Goal: Task Accomplishment & Management: Complete application form

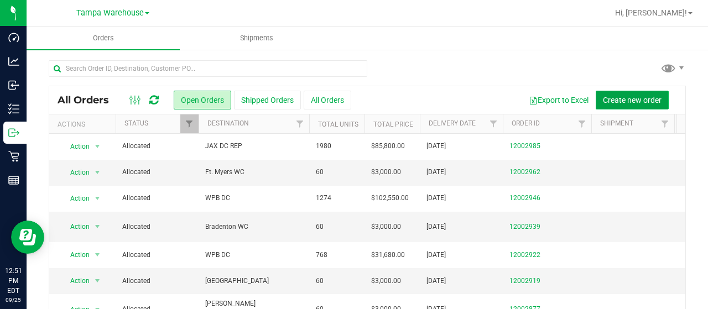
click at [603, 99] on span "Create new order" at bounding box center [632, 100] width 59 height 9
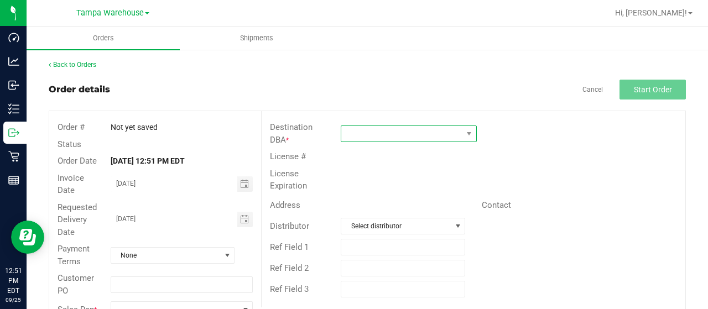
click at [392, 130] on span at bounding box center [402, 133] width 121 height 15
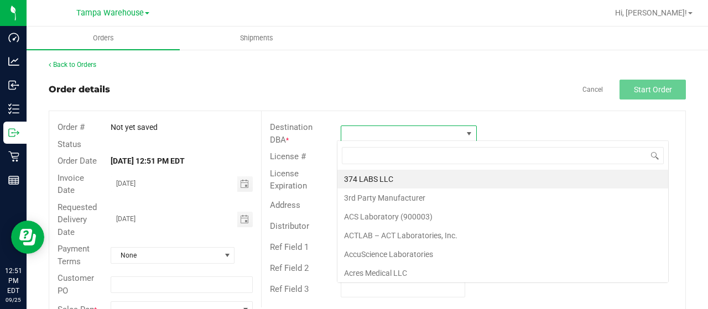
scroll to position [16, 134]
type input "north por"
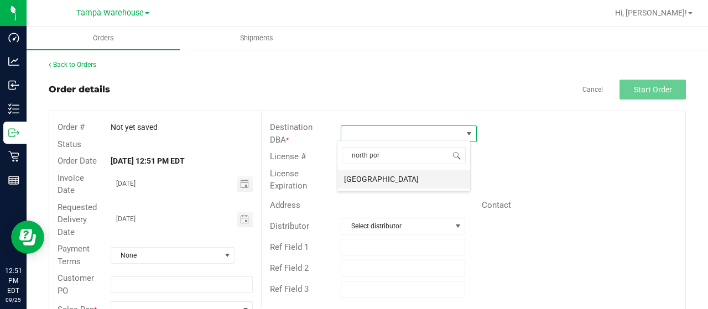
click at [368, 178] on li "[GEOGRAPHIC_DATA]" at bounding box center [404, 179] width 133 height 19
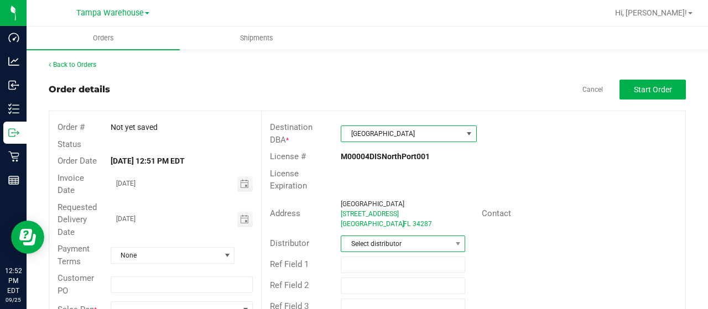
click at [355, 246] on span "Select distributor" at bounding box center [397, 243] width 110 height 15
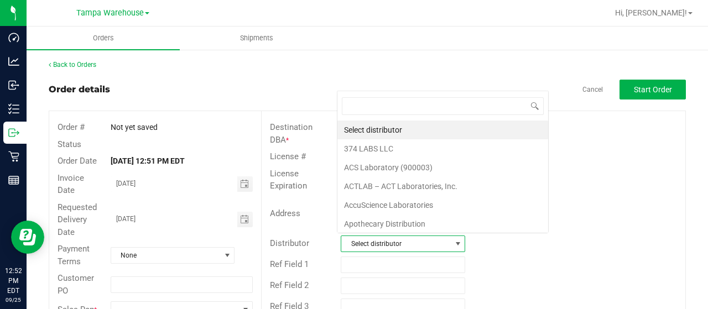
scroll to position [16, 121]
type input "[GEOGRAPHIC_DATA]"
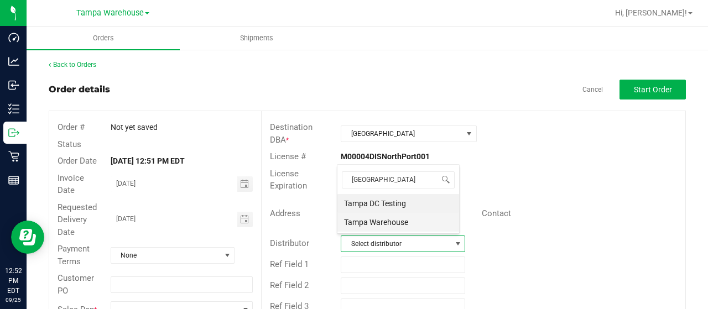
click at [376, 221] on li "Tampa Warehouse" at bounding box center [399, 222] width 122 height 19
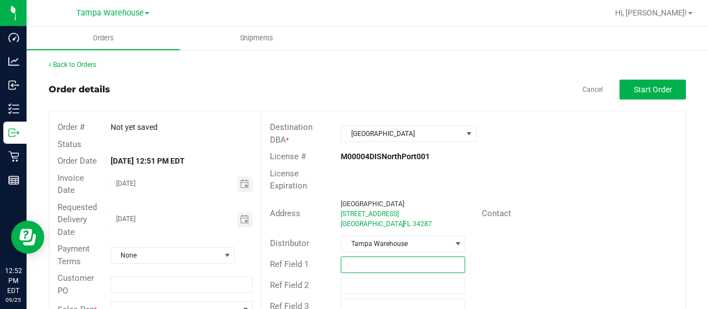
click at [422, 257] on input "text" at bounding box center [403, 265] width 125 height 17
type input "N"
type input "SMALL BAGS [DATE]"
click at [573, 234] on div "Distributor Tampa Warehouse" at bounding box center [474, 244] width 424 height 21
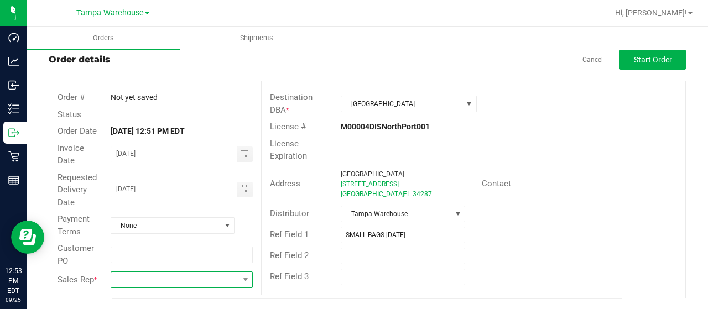
click at [219, 277] on span at bounding box center [174, 279] width 127 height 15
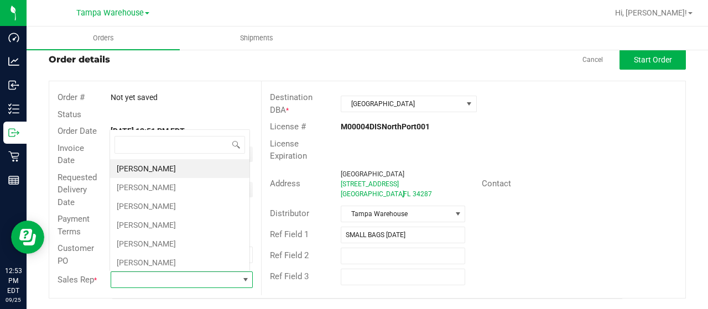
scroll to position [16, 138]
type input "MOR"
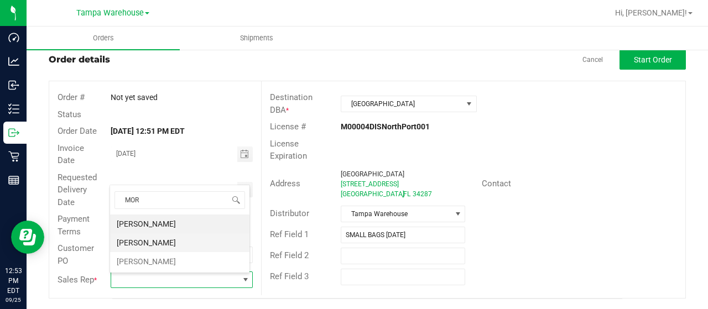
click at [154, 241] on li "[PERSON_NAME]" at bounding box center [179, 243] width 139 height 19
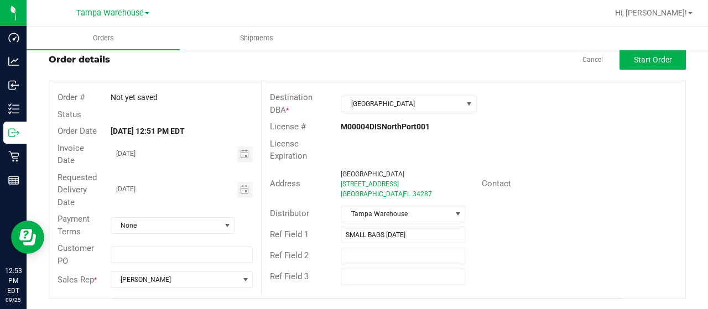
click at [608, 170] on div "Address [GEOGRAPHIC_DATA][STREET_ADDRESS] Contact" at bounding box center [474, 184] width 424 height 39
click at [655, 56] on span "Start Order" at bounding box center [653, 59] width 38 height 9
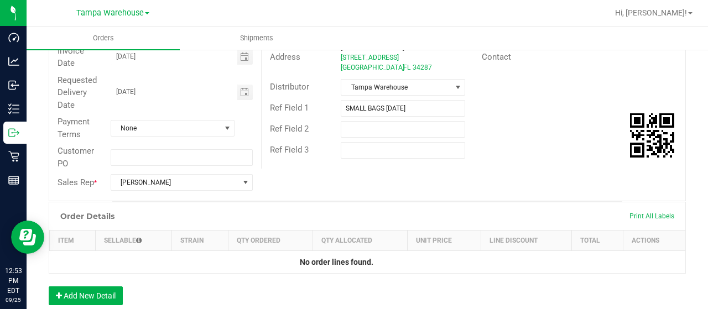
scroll to position [161, 0]
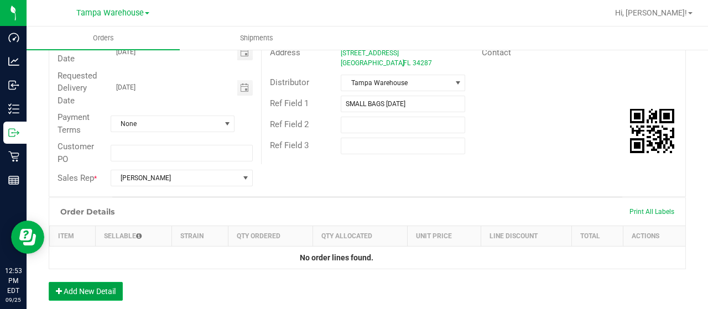
click at [120, 287] on button "Add New Detail" at bounding box center [86, 291] width 74 height 19
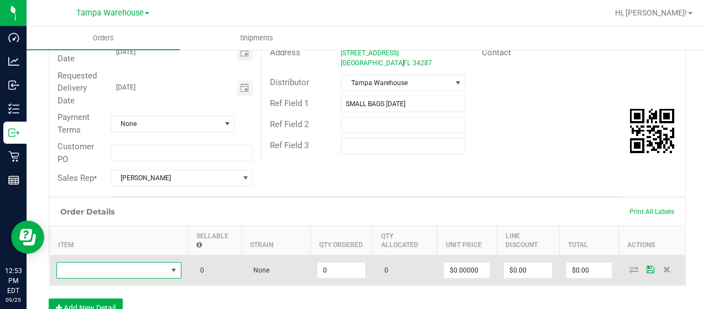
click at [144, 268] on span "NO DATA FOUND" at bounding box center [112, 270] width 110 height 15
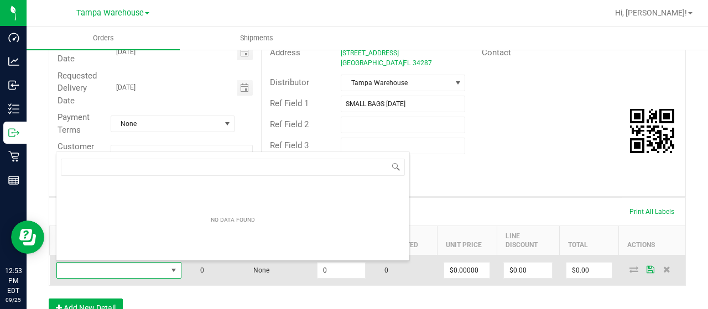
scroll to position [16, 125]
type input "SBAG"
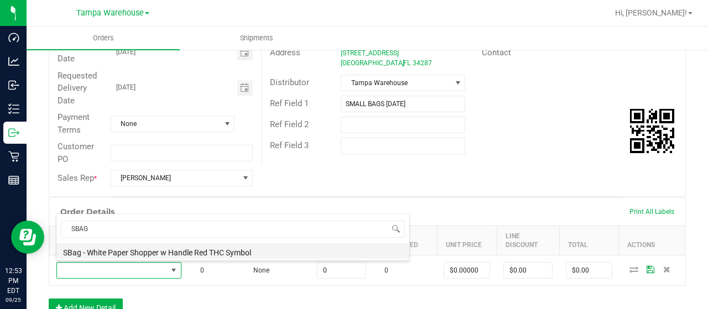
click at [177, 253] on li "SBag - White Paper Shopper w Handle Red THC Symbol" at bounding box center [232, 251] width 353 height 15
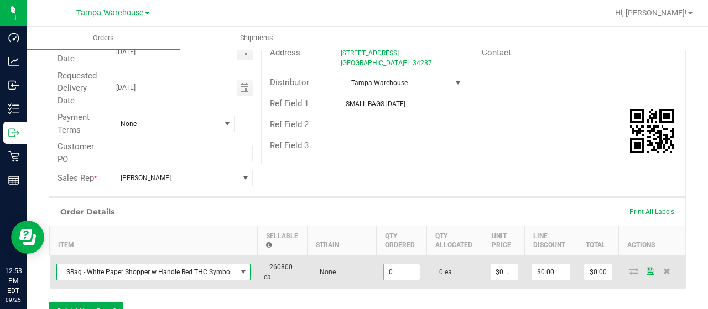
click at [399, 266] on input "0" at bounding box center [402, 272] width 36 height 15
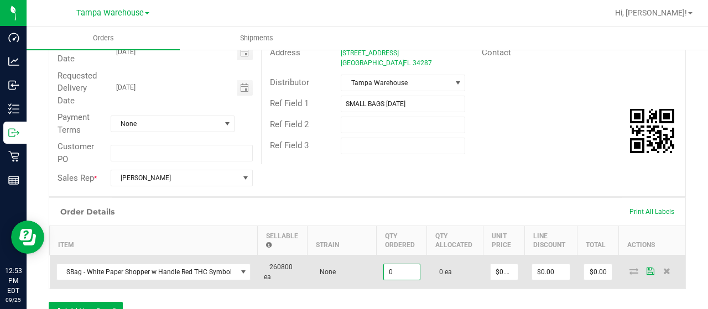
click at [399, 266] on input "0" at bounding box center [402, 272] width 36 height 15
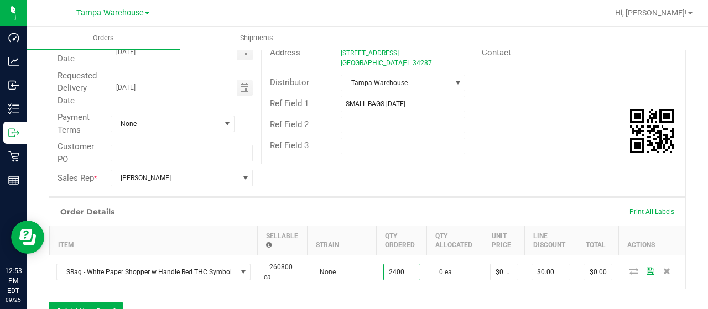
type input "2400 ea"
click at [524, 293] on div "Order Details Print All Labels Item Sellable Strain Qty Ordered Qty Allocated U…" at bounding box center [368, 265] width 638 height 134
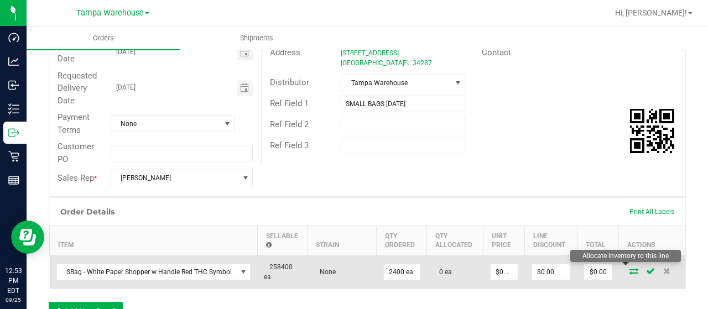
click at [630, 270] on icon at bounding box center [634, 271] width 9 height 7
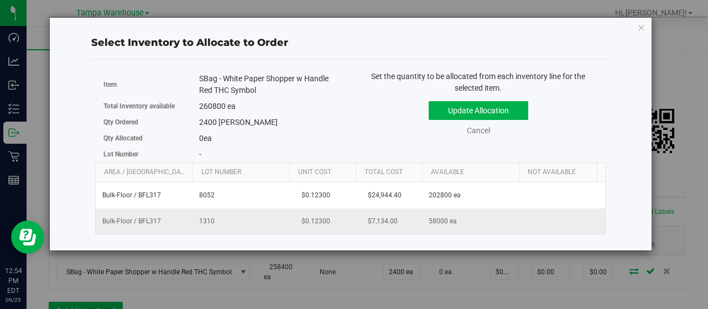
scroll to position [0, 114]
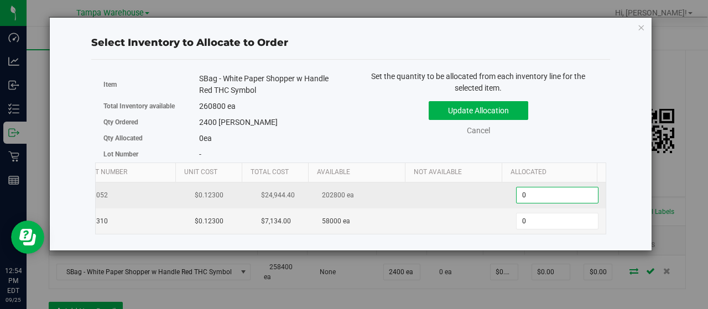
click at [558, 190] on span "0 0" at bounding box center [557, 195] width 82 height 17
click at [558, 190] on input "0" at bounding box center [557, 195] width 81 height 15
type input "2400"
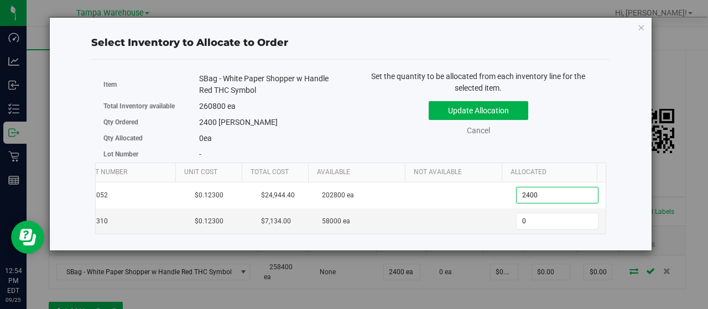
type input "2,400"
click at [339, 128] on div "Qty Ordered 2400 [PERSON_NAME]" at bounding box center [223, 123] width 239 height 16
click at [371, 134] on div "Update Allocation Cancel" at bounding box center [478, 116] width 239 height 40
click at [482, 105] on button "Update Allocation" at bounding box center [479, 110] width 100 height 19
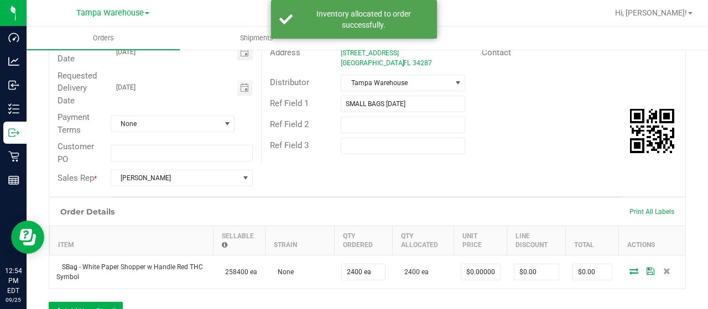
click at [500, 174] on div "Order # 12003414 Status Allocated Order Date [DATE] 12:51 PM EDT Payment Status…" at bounding box center [367, 73] width 637 height 246
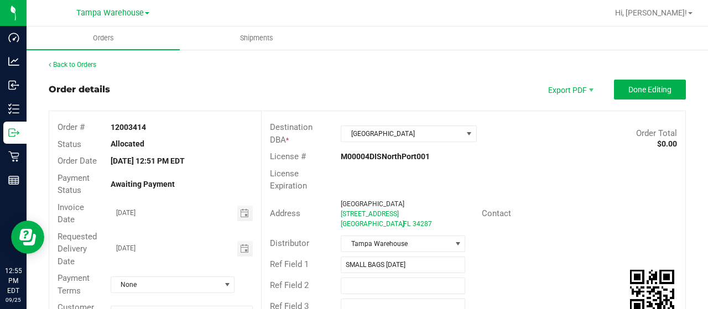
click at [582, 209] on div "Contact" at bounding box center [580, 213] width 212 height 17
click at [637, 91] on span "Done Editing" at bounding box center [650, 89] width 43 height 9
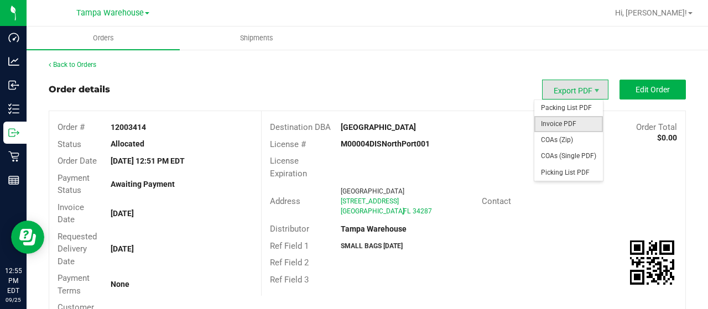
click at [559, 118] on span "Invoice PDF" at bounding box center [569, 124] width 69 height 16
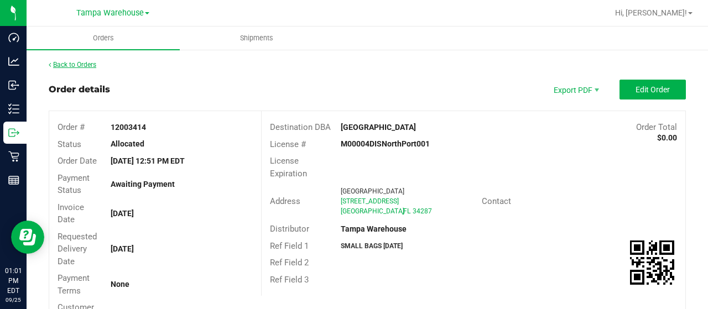
click at [60, 61] on link "Back to Orders" at bounding box center [73, 65] width 48 height 8
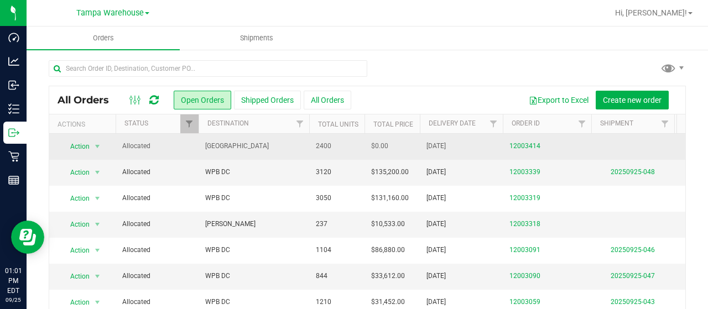
click at [333, 144] on td "2400" at bounding box center [336, 147] width 55 height 26
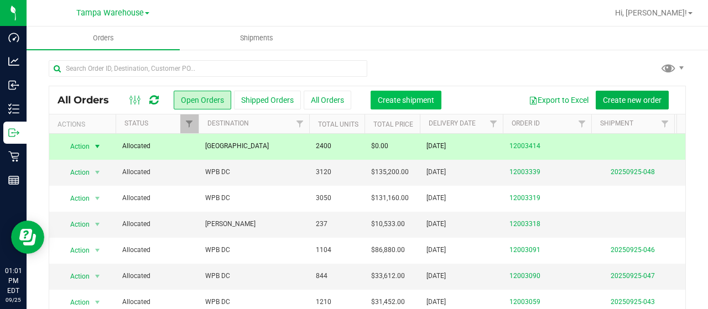
click at [413, 106] on button "Create shipment" at bounding box center [406, 100] width 71 height 19
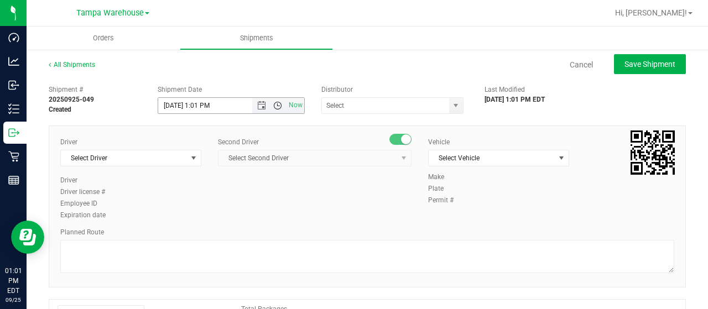
click at [268, 105] on span "Open the time view" at bounding box center [277, 105] width 19 height 9
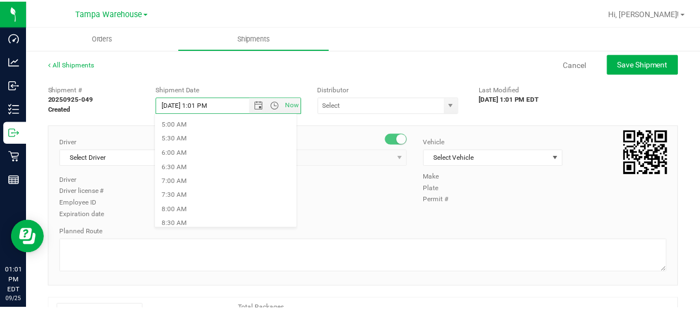
scroll to position [141, 0]
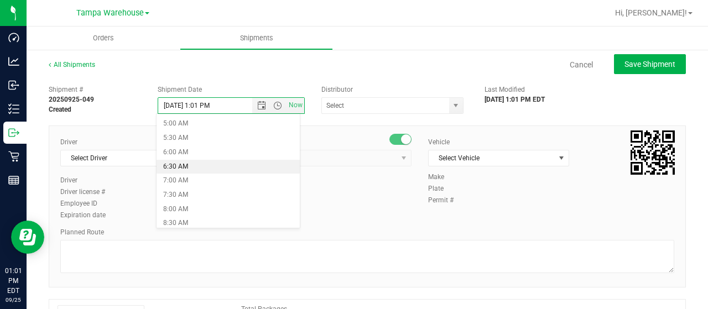
click at [189, 172] on li "6:30 AM" at bounding box center [228, 167] width 143 height 14
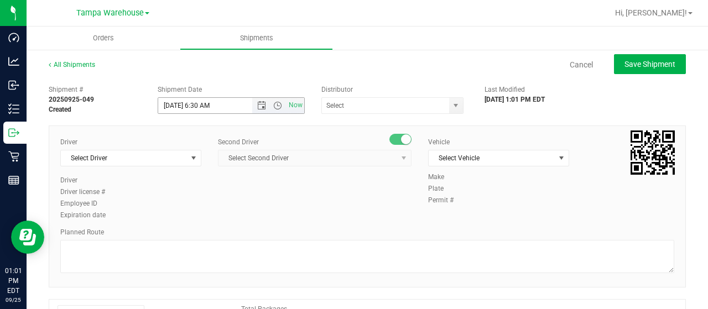
click at [259, 111] on span "Now" at bounding box center [278, 105] width 52 height 15
click at [258, 103] on span "Open the date view" at bounding box center [261, 105] width 9 height 9
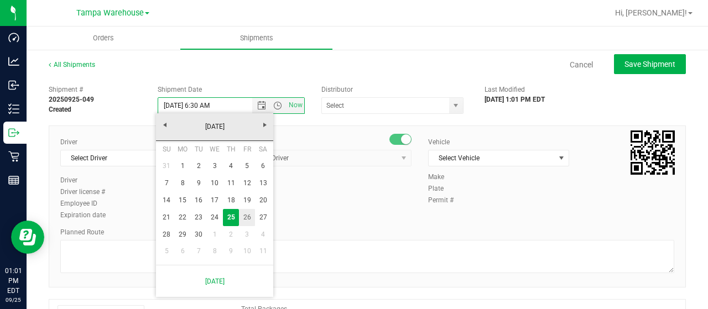
click at [251, 218] on link "26" at bounding box center [247, 217] width 16 height 17
type input "[DATE] 6:30 AM"
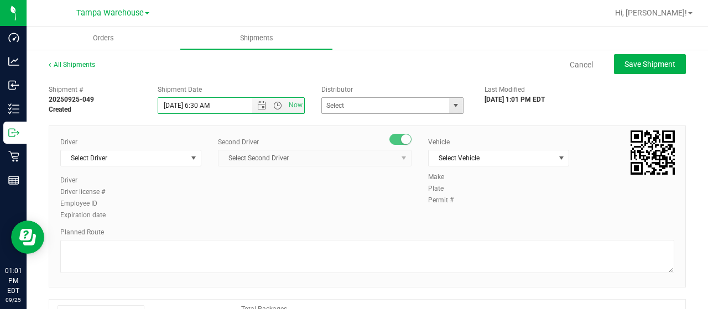
click at [452, 111] on span "select" at bounding box center [456, 105] width 14 height 15
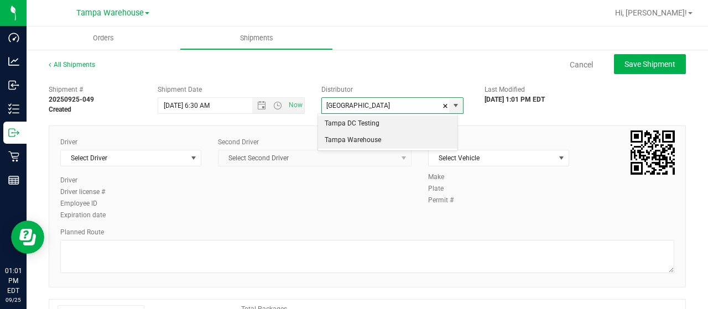
click at [383, 147] on li "Tampa Warehouse" at bounding box center [387, 140] width 139 height 17
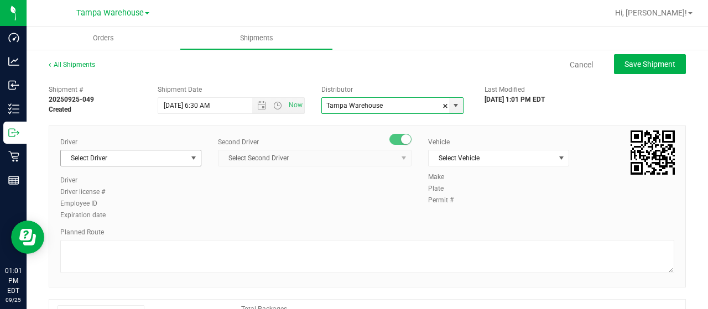
type input "Tampa Warehouse"
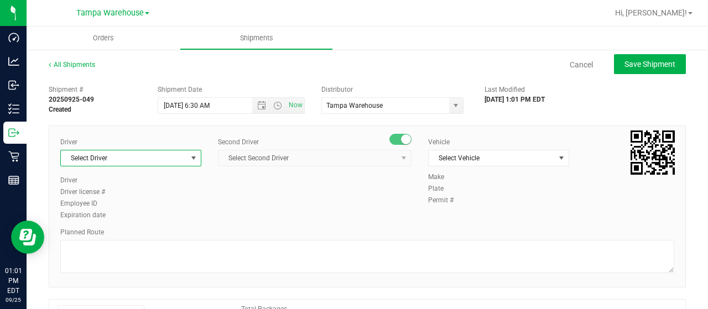
click at [156, 162] on span "Select Driver" at bounding box center [124, 158] width 126 height 15
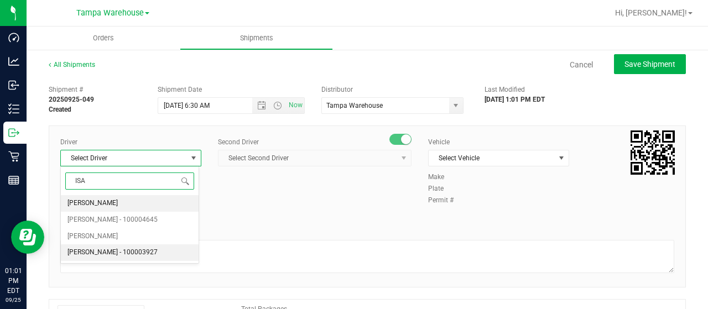
click at [126, 253] on span "[PERSON_NAME] - 100003927" at bounding box center [113, 253] width 90 height 14
type input "ISA"
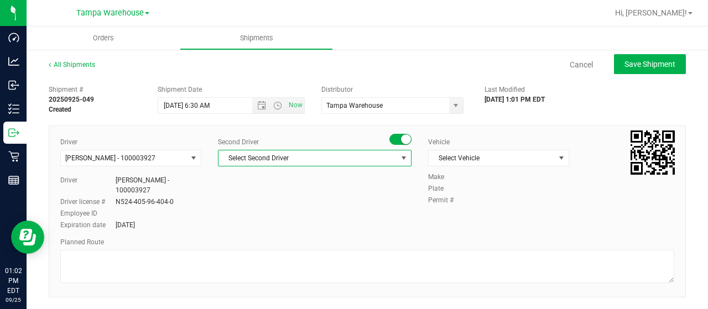
click at [335, 152] on span "Select Second Driver" at bounding box center [308, 158] width 179 height 15
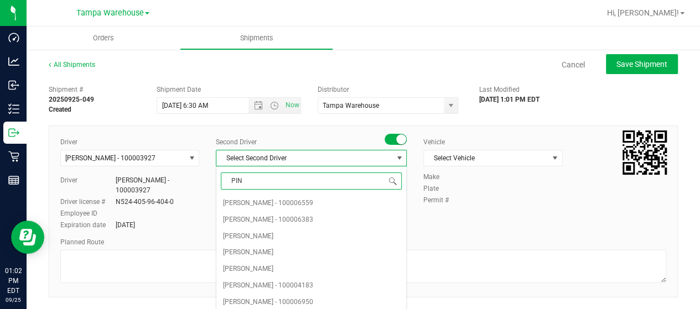
type input "PINE"
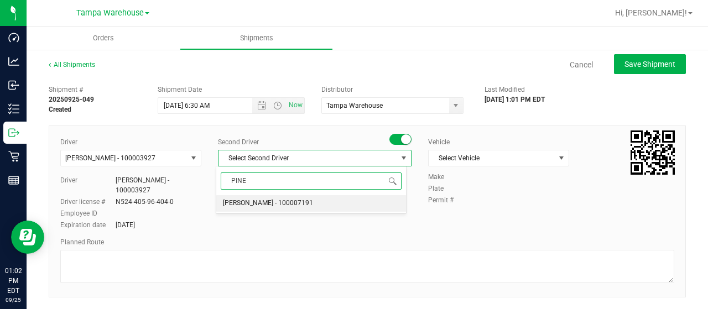
click at [259, 206] on span "[PERSON_NAME] - 100007191" at bounding box center [268, 203] width 90 height 14
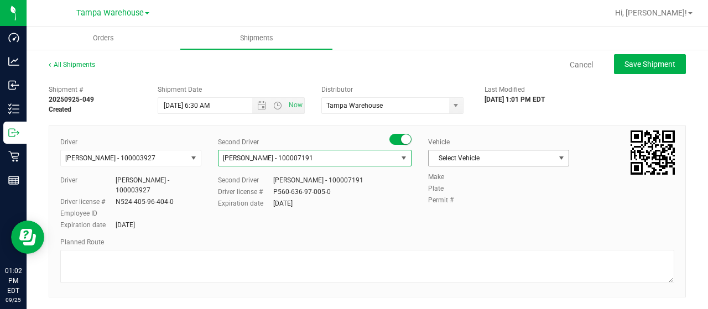
click at [490, 158] on span "Select Vehicle" at bounding box center [492, 158] width 126 height 15
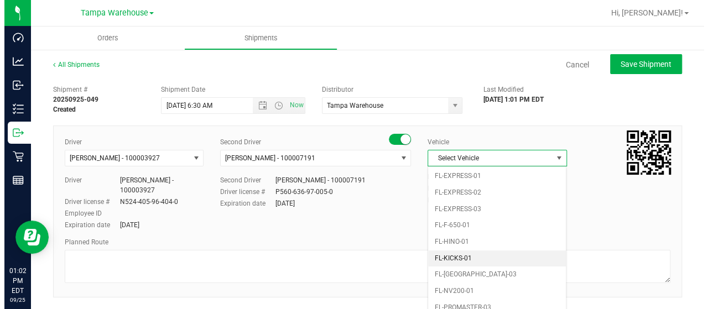
scroll to position [236, 0]
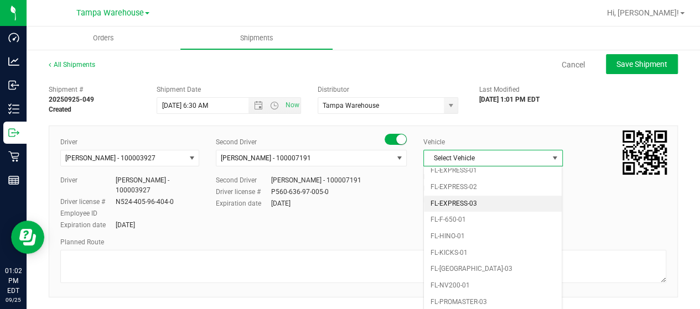
click at [459, 196] on li "FL-EXPRESS-03" at bounding box center [493, 204] width 138 height 17
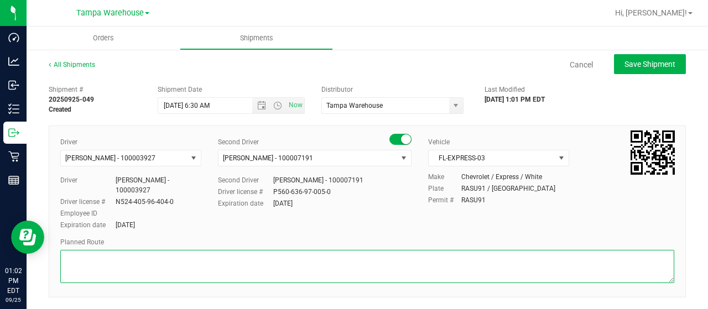
click at [372, 270] on textarea at bounding box center [367, 266] width 614 height 33
type textarea "[GEOGRAPHIC_DATA] [DATE] SMALL BAGS"
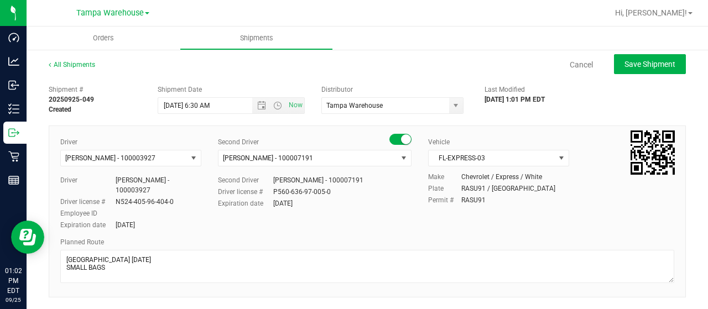
click at [329, 238] on div "Planned Route" at bounding box center [367, 242] width 614 height 10
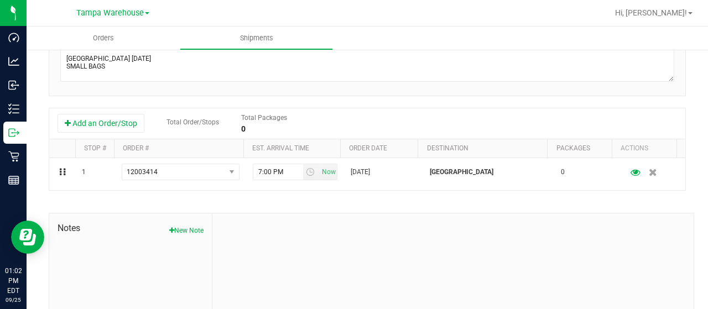
scroll to position [236, 0]
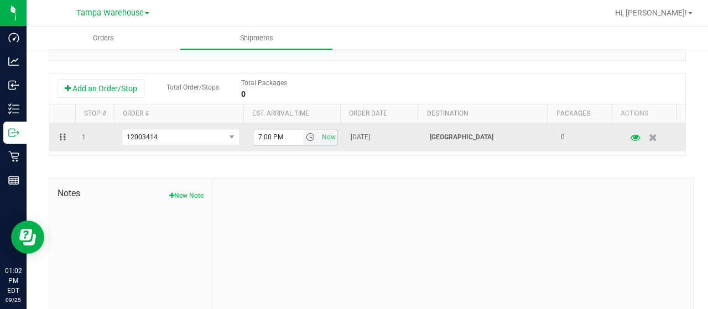
click at [306, 137] on span "select" at bounding box center [310, 137] width 9 height 9
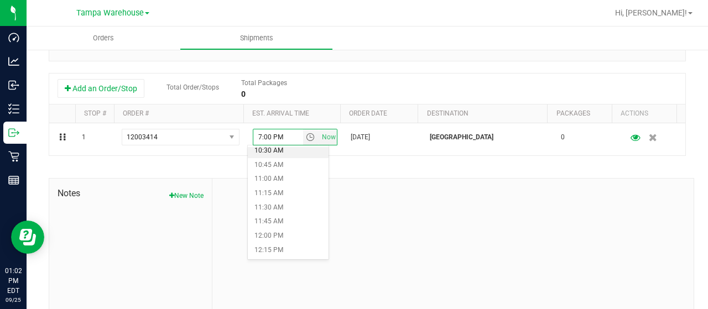
scroll to position [602, 0]
click at [268, 210] on li "11:30 AM" at bounding box center [288, 207] width 81 height 14
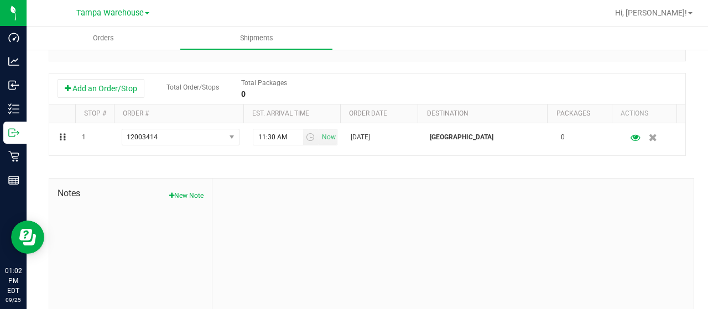
click at [369, 155] on div "Add an Order/Stop Total Order/Stops Total Packages 0 Stop # Order # Est. arriva…" at bounding box center [368, 114] width 638 height 83
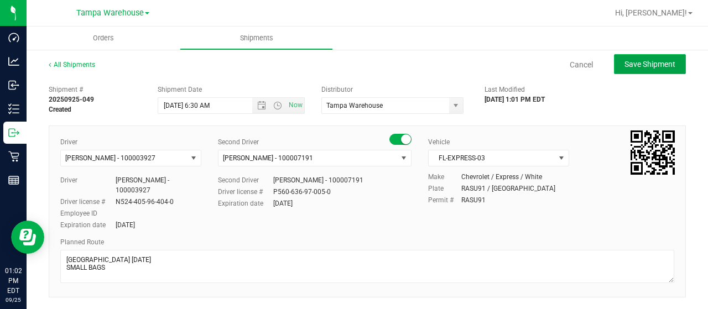
click at [645, 61] on span "Save Shipment" at bounding box center [650, 64] width 51 height 9
type input "[DATE] 10:30 AM"
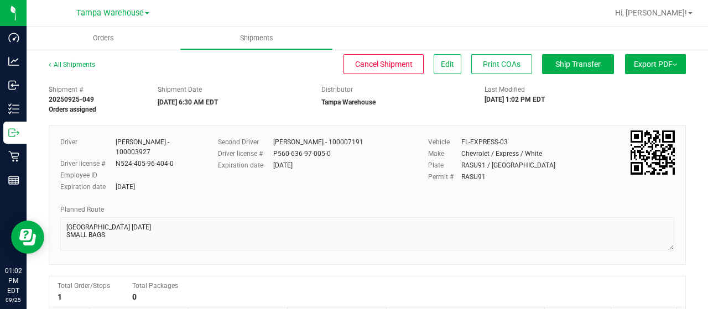
click at [653, 64] on span "Export PDF" at bounding box center [655, 64] width 43 height 9
click at [650, 108] on div "Manifest by Lot" at bounding box center [655, 105] width 102 height 8
click at [581, 69] on button "Ship Transfer" at bounding box center [578, 64] width 72 height 20
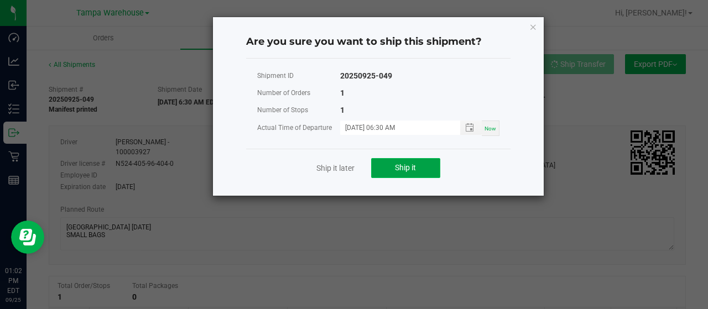
click at [390, 165] on button "Ship it" at bounding box center [405, 168] width 69 height 20
